Goal: Information Seeking & Learning: Learn about a topic

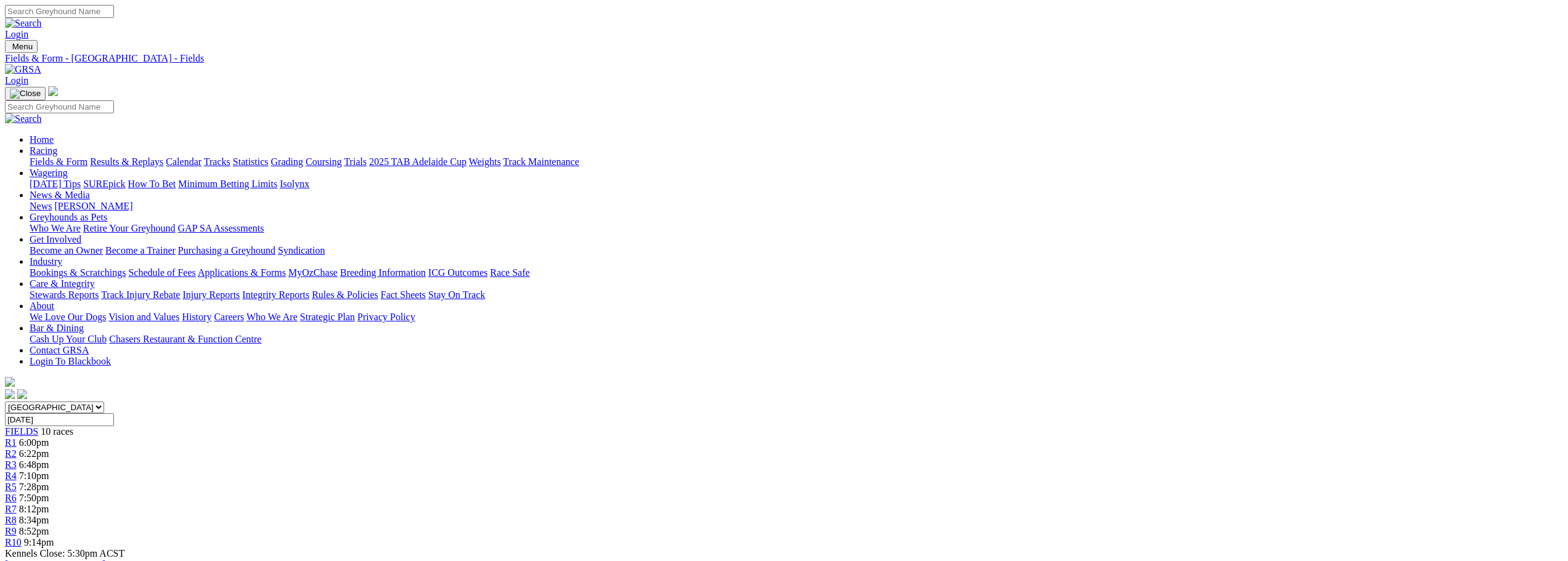
scroll to position [986, 0]
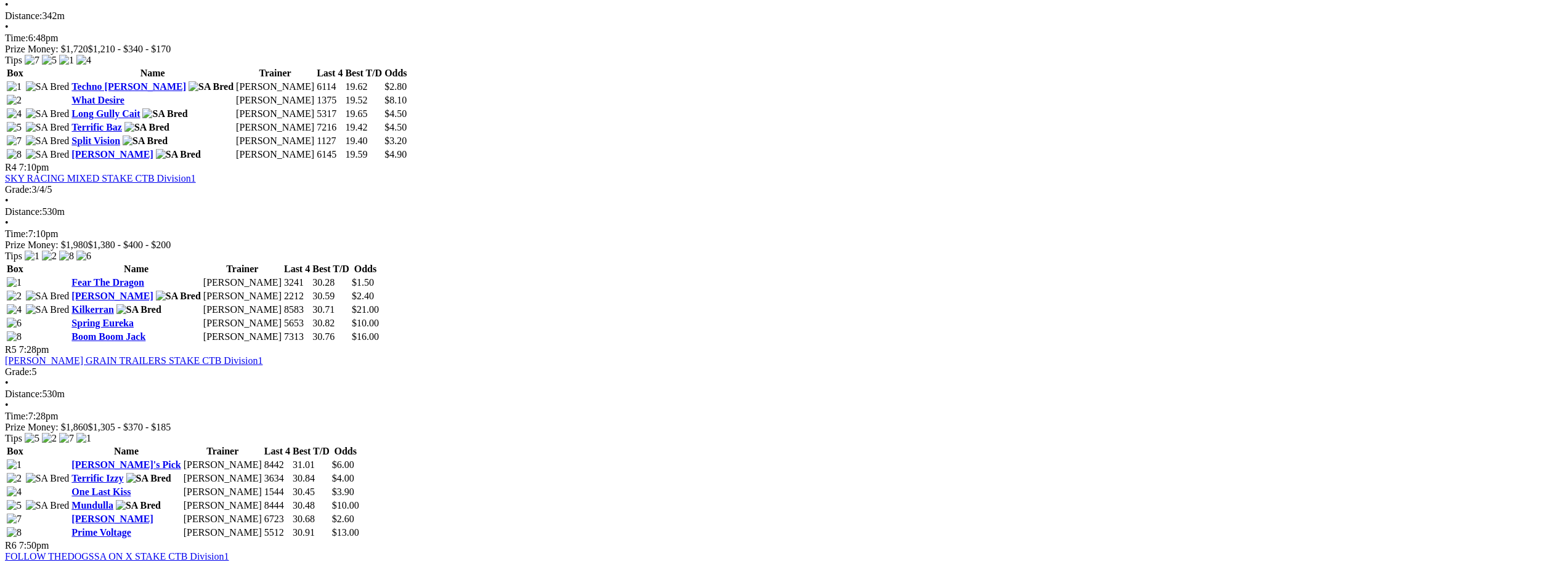
scroll to position [1047, 0]
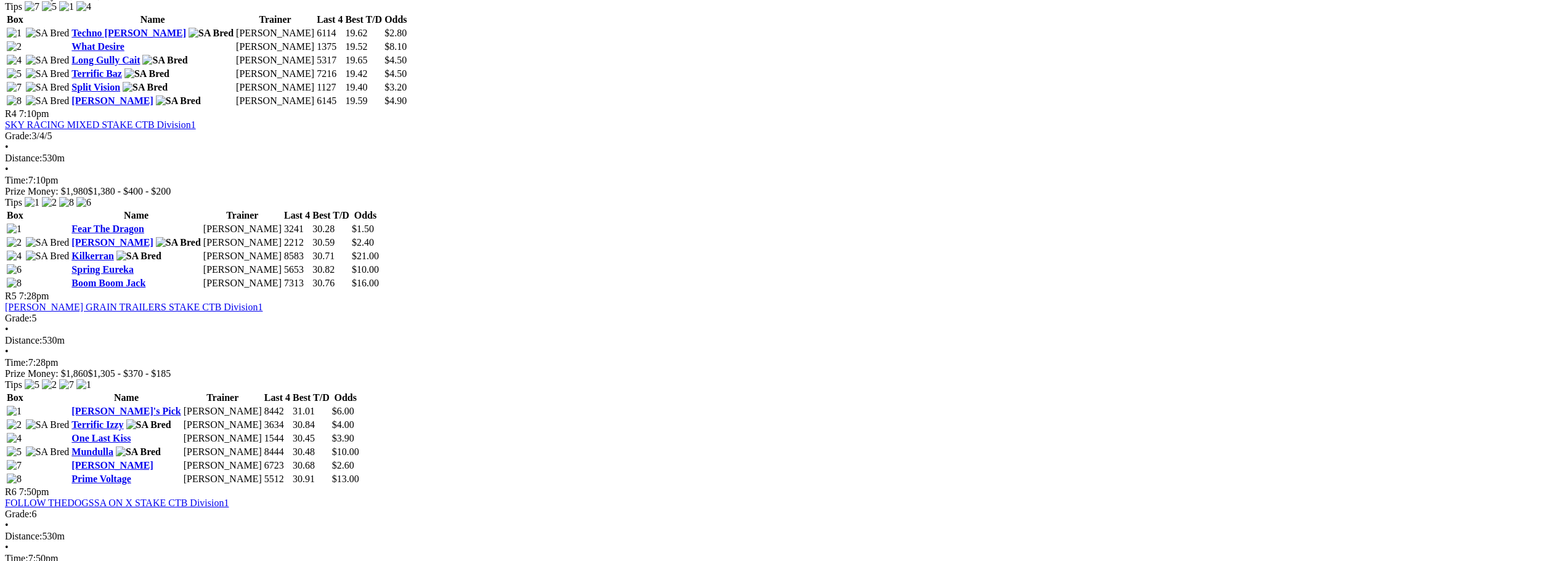
scroll to position [1109, 0]
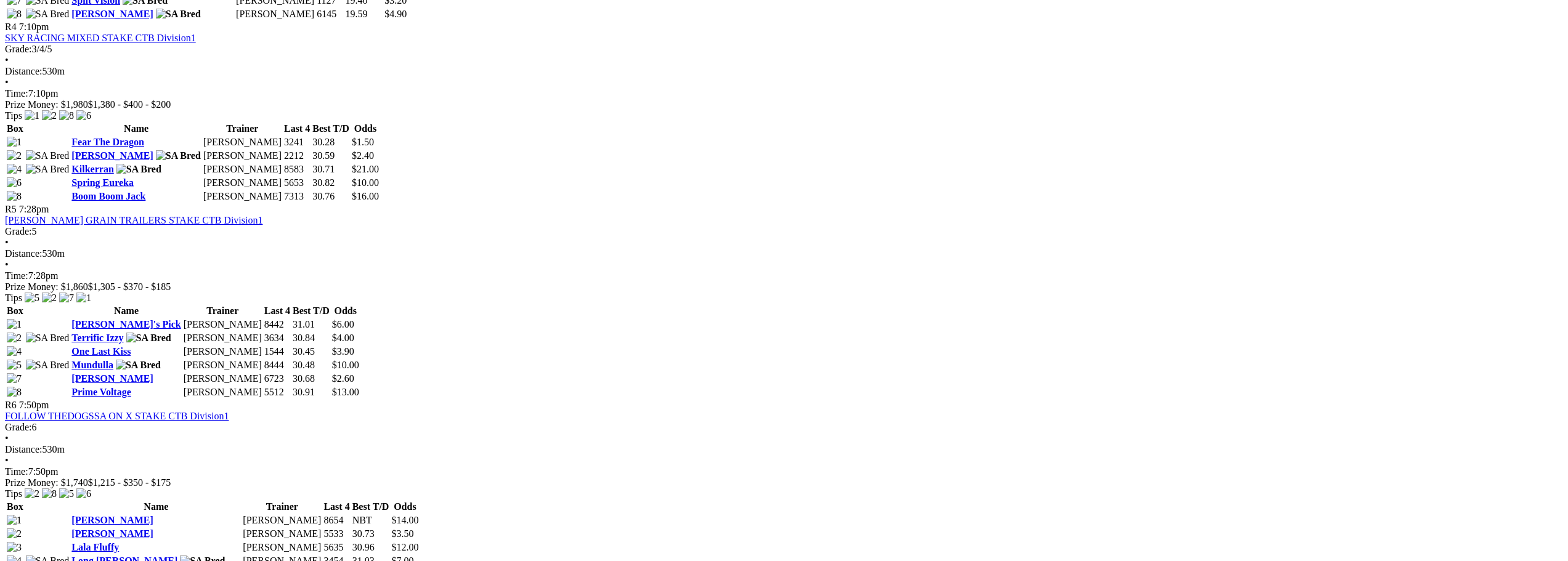
scroll to position [1356, 0]
